Goal: Transaction & Acquisition: Purchase product/service

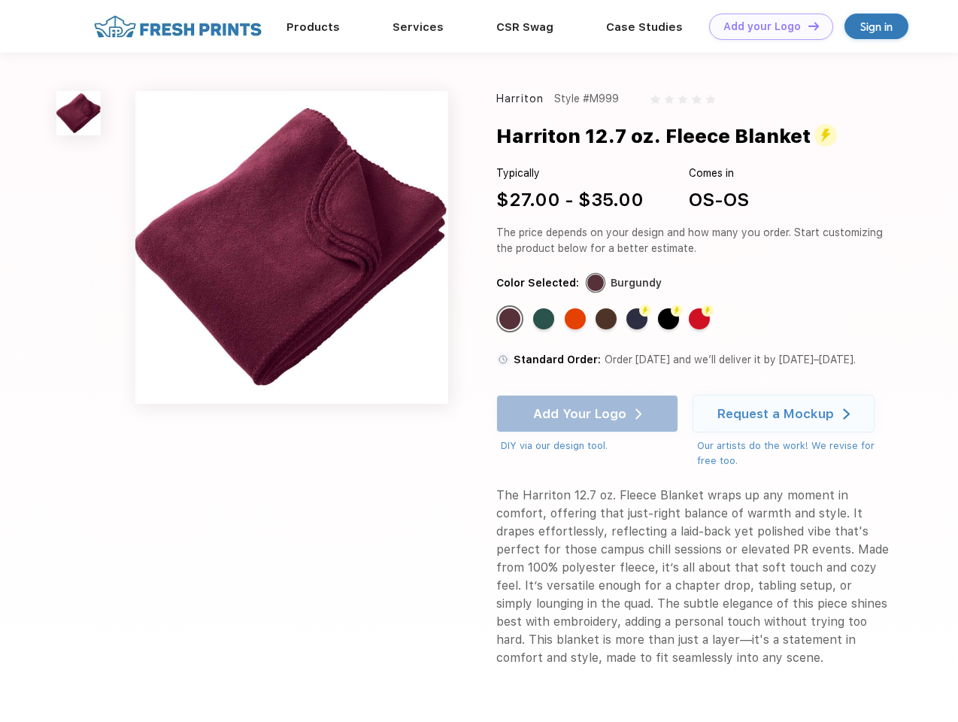
click at [765, 26] on link "Add your Logo Design Tool" at bounding box center [771, 27] width 124 height 26
click at [0, 0] on div "Design Tool" at bounding box center [0, 0] width 0 height 0
click at [806, 26] on link "Add your Logo Design Tool" at bounding box center [771, 27] width 124 height 26
click at [79, 113] on img at bounding box center [78, 113] width 44 height 44
click at [511, 319] on div "Standard Color" at bounding box center [509, 318] width 21 height 21
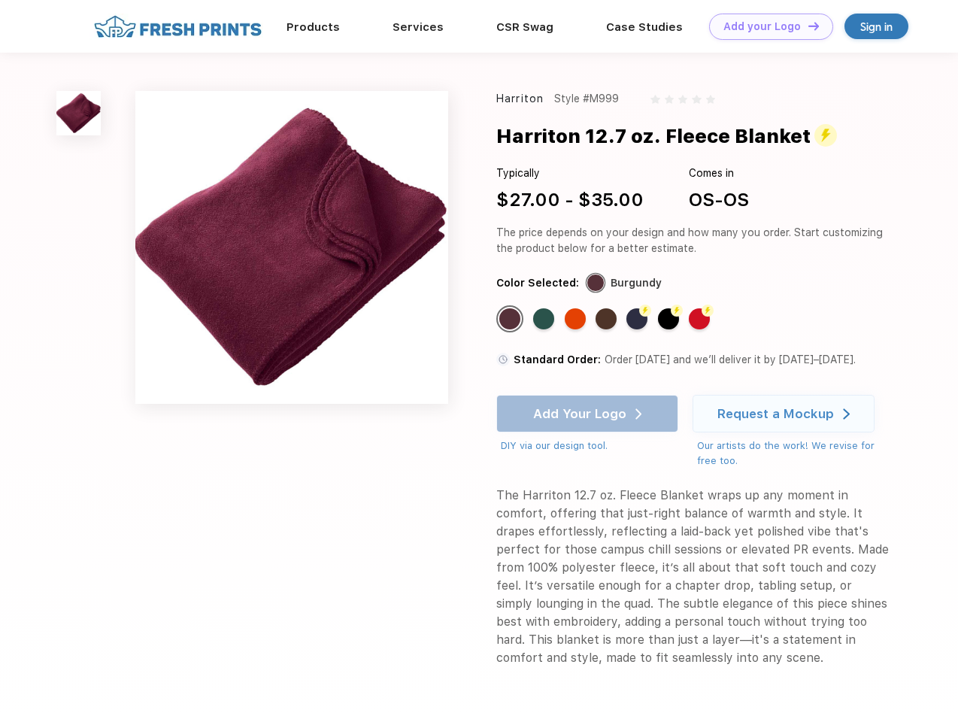
click at [545, 319] on div "Standard Color" at bounding box center [543, 318] width 21 height 21
click at [576, 319] on div "Standard Color" at bounding box center [574, 318] width 21 height 21
click at [607, 319] on div "Standard Color" at bounding box center [605, 318] width 21 height 21
click at [638, 319] on div "Flash Color" at bounding box center [636, 318] width 21 height 21
click at [670, 319] on div "Flash Color" at bounding box center [668, 318] width 21 height 21
